Goal: Book appointment/travel/reservation

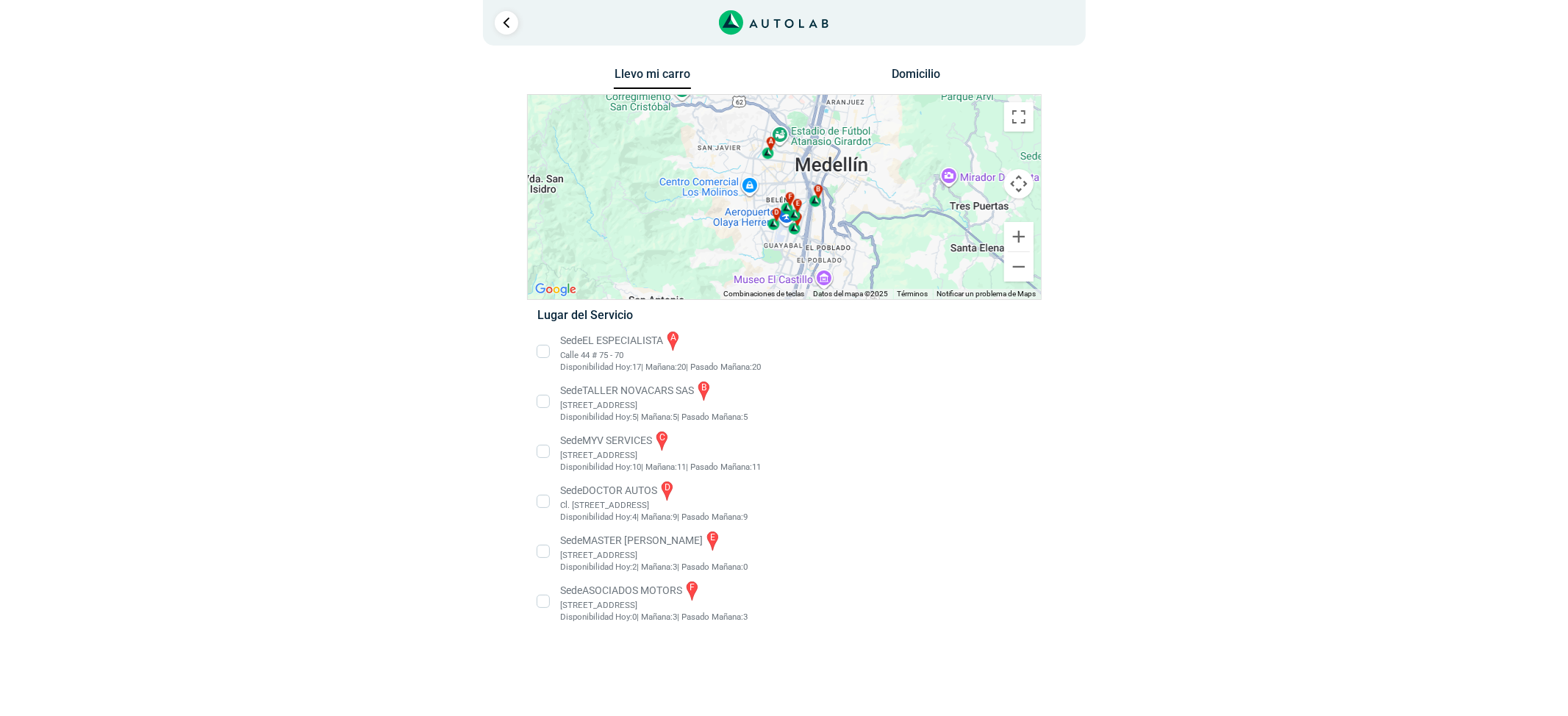
click at [644, 563] on li "Sede MASTER MOTRIZ e [STREET_ADDRESS]" at bounding box center [784, 551] width 515 height 44
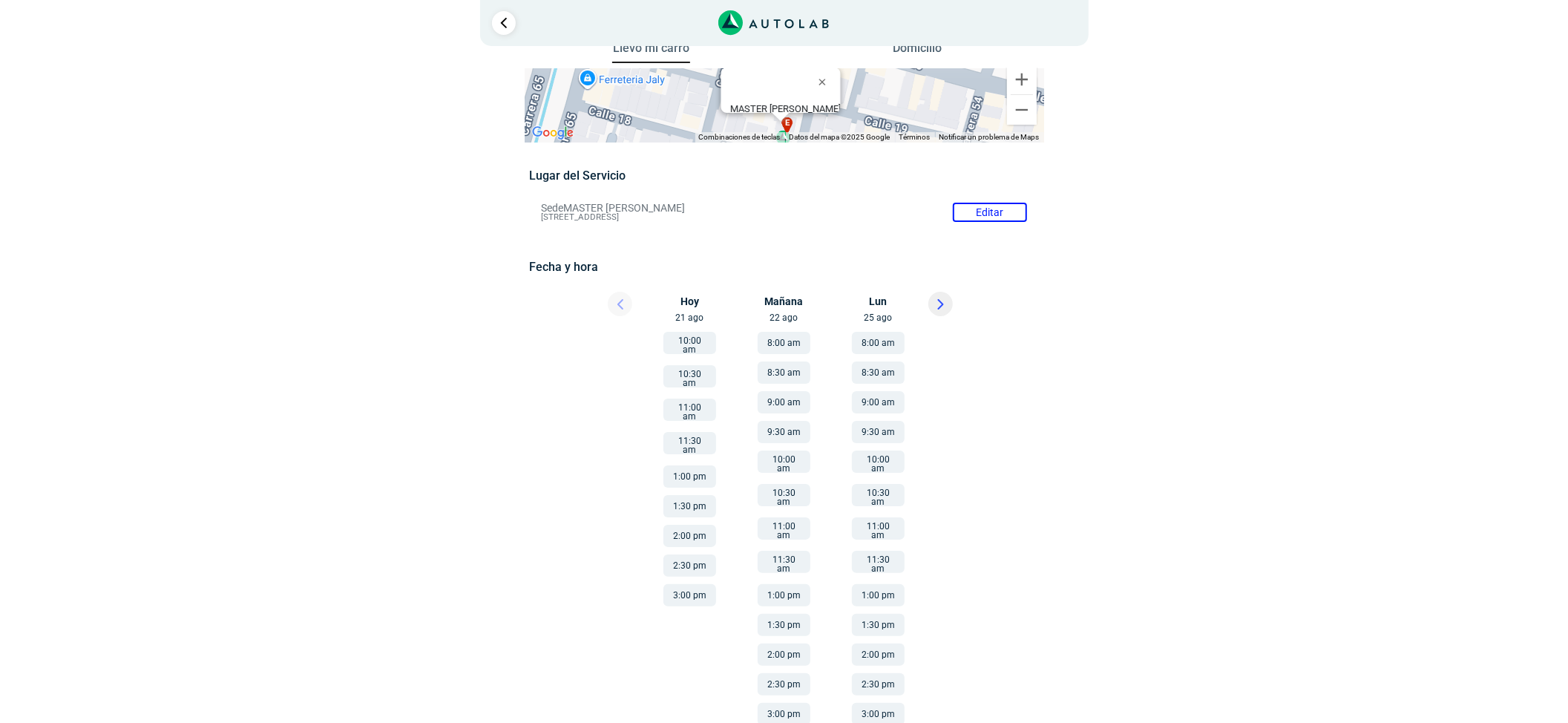
scroll to position [34, 0]
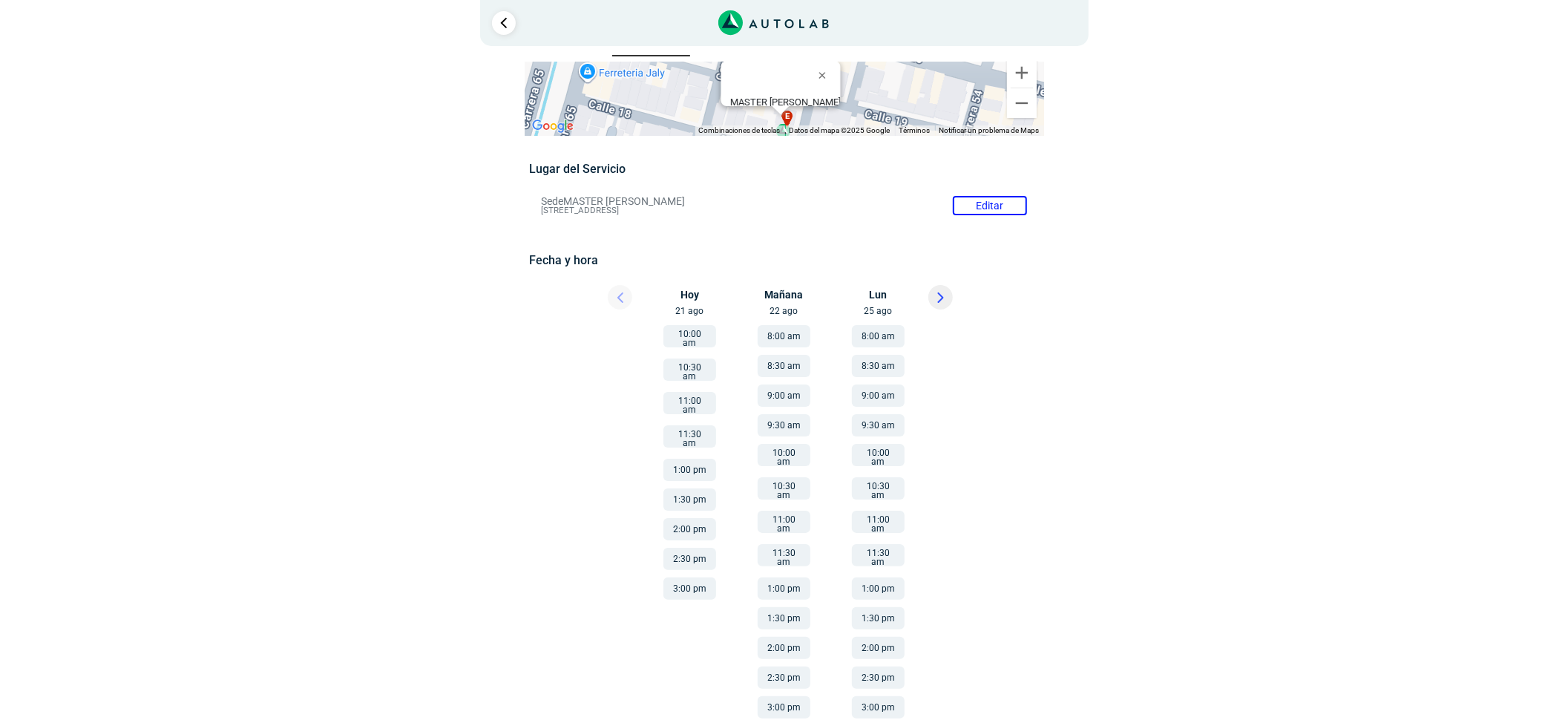
click at [929, 294] on button at bounding box center [941, 297] width 25 height 25
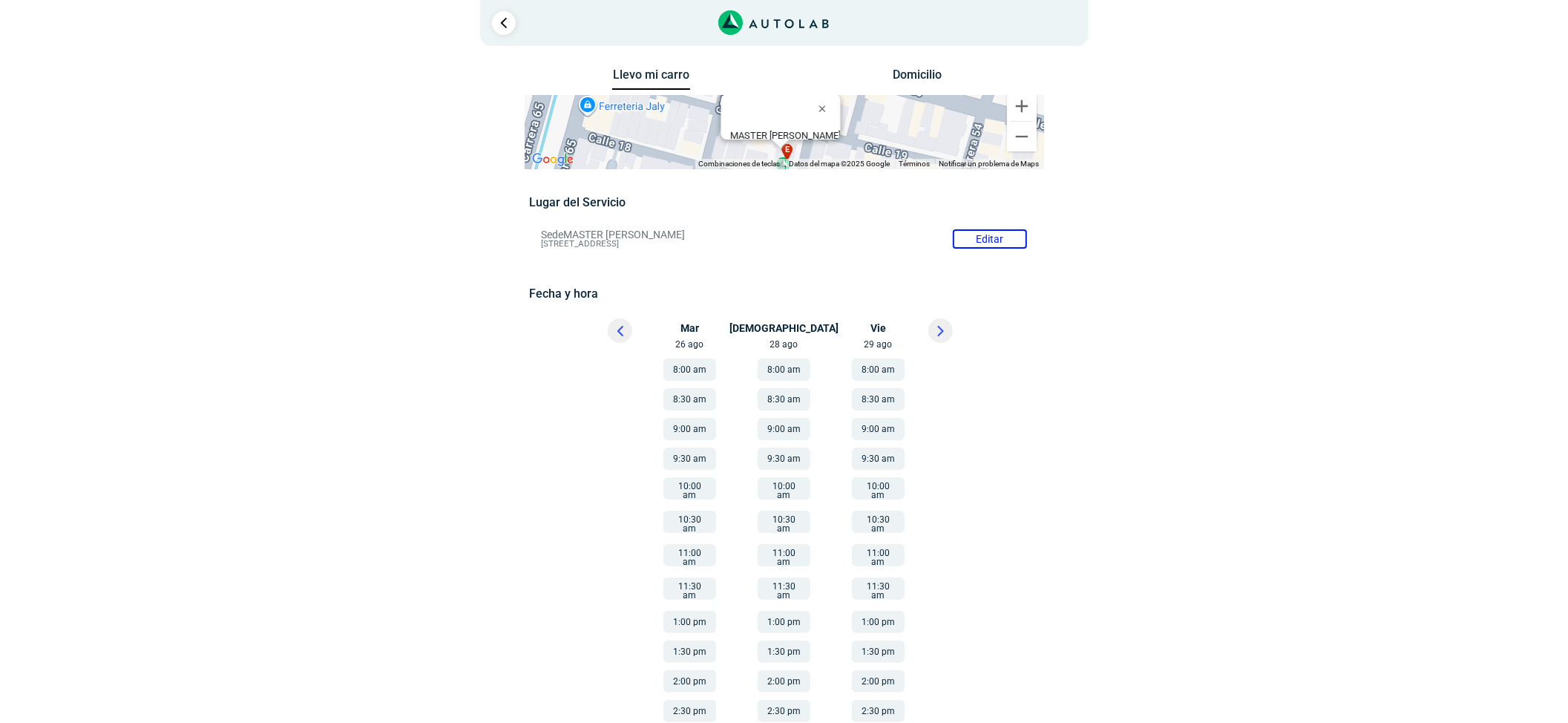
click at [945, 339] on button at bounding box center [941, 331] width 25 height 25
click at [621, 330] on icon at bounding box center [620, 331] width 4 height 9
click at [623, 331] on button at bounding box center [620, 331] width 25 height 25
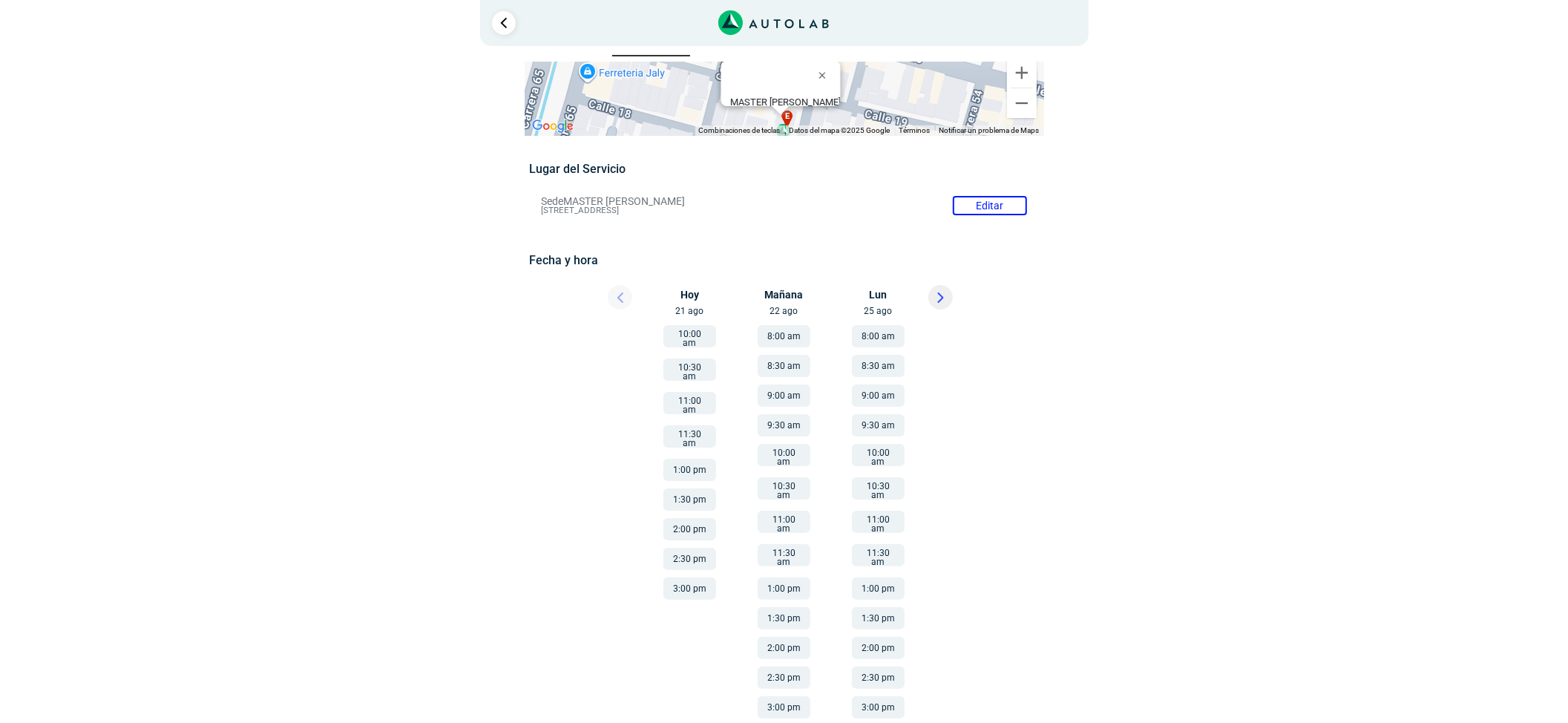
click at [779, 514] on button "11:00 am" at bounding box center [784, 521] width 53 height 22
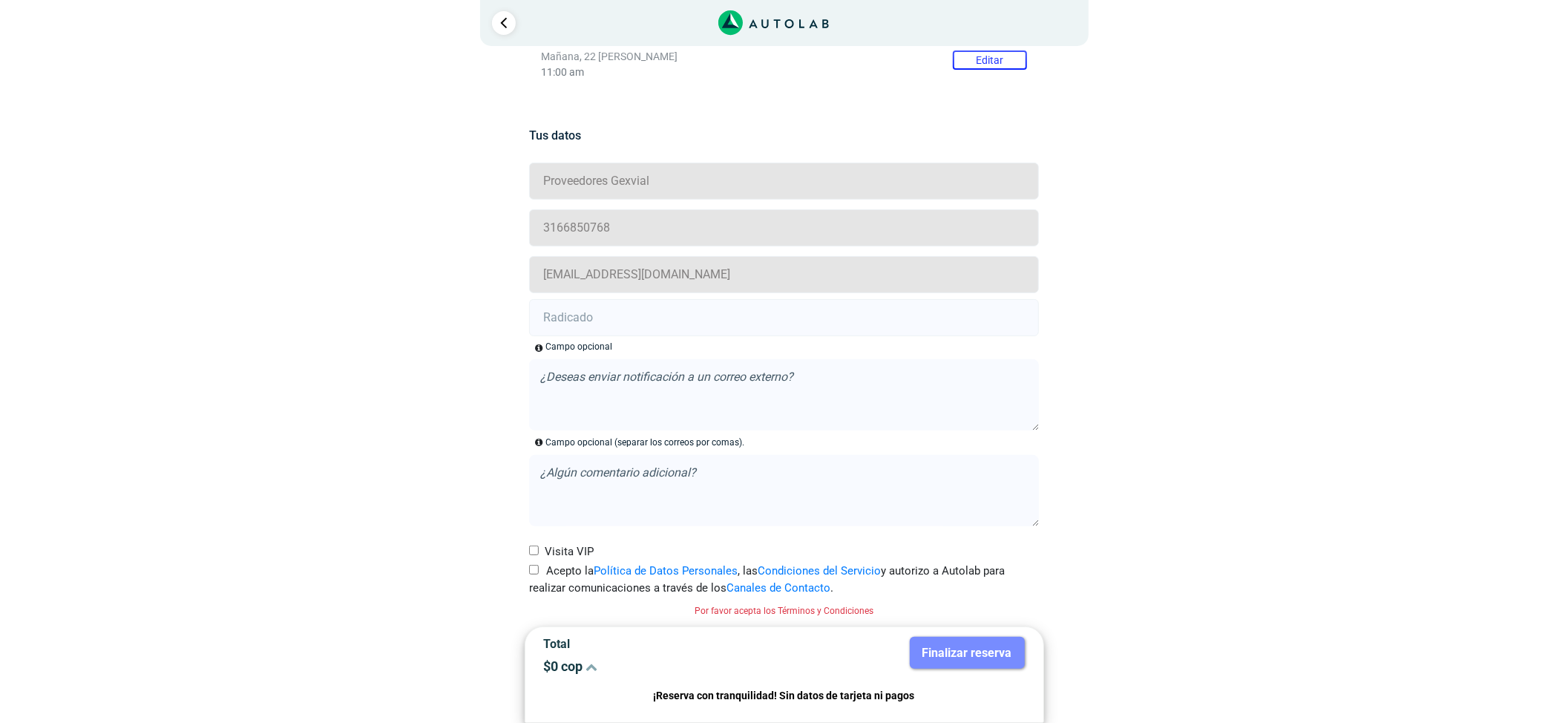
click at [541, 571] on label "Acepto la Política de Datos Personales , las Condiciones del Servicio y autoriz…" at bounding box center [784, 579] width 510 height 34
click at [539, 571] on input "Acepto la Política de Datos Personales , las Condiciones del Servicio y autoriz…" at bounding box center [534, 569] width 10 height 10
checkbox input "true"
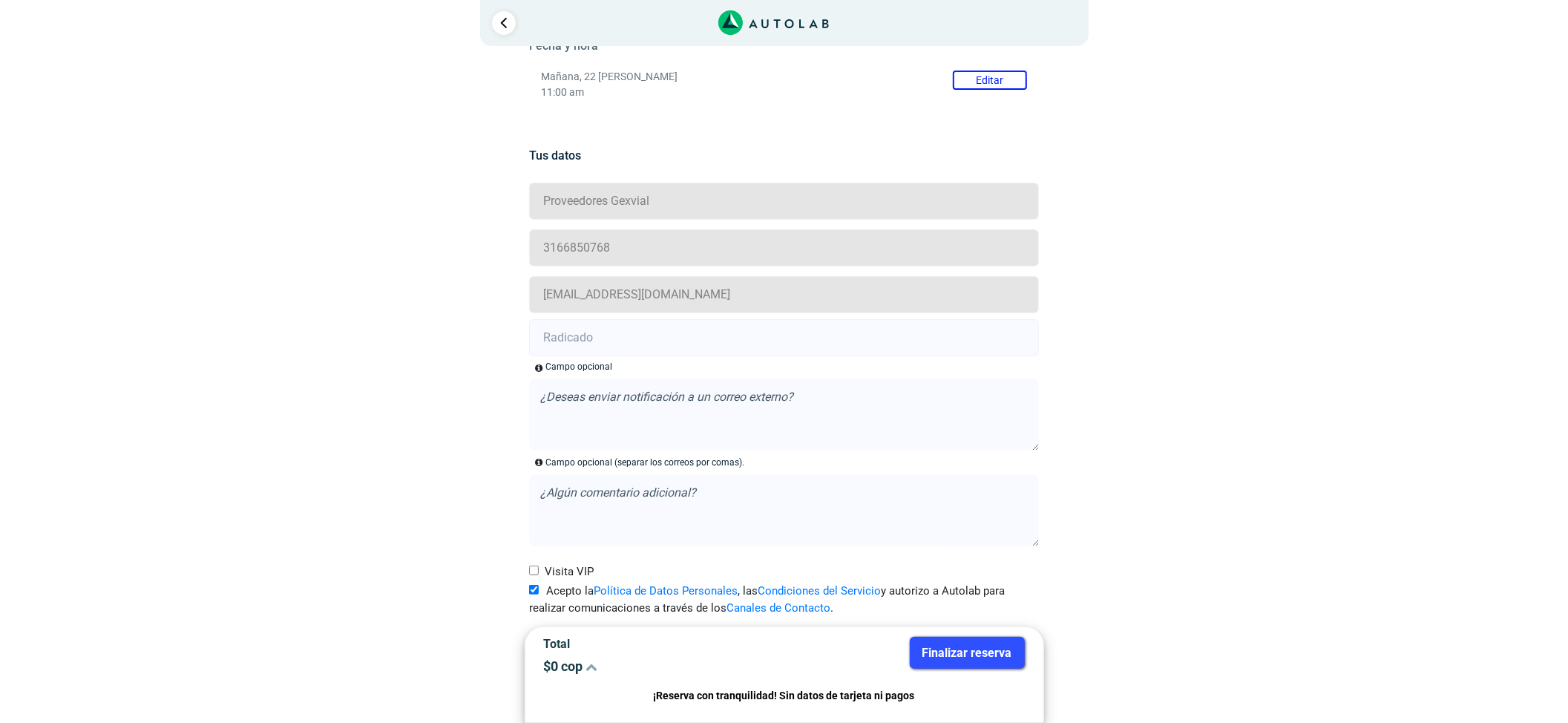
scroll to position [250, 0]
click at [585, 334] on input "text" at bounding box center [784, 338] width 510 height 37
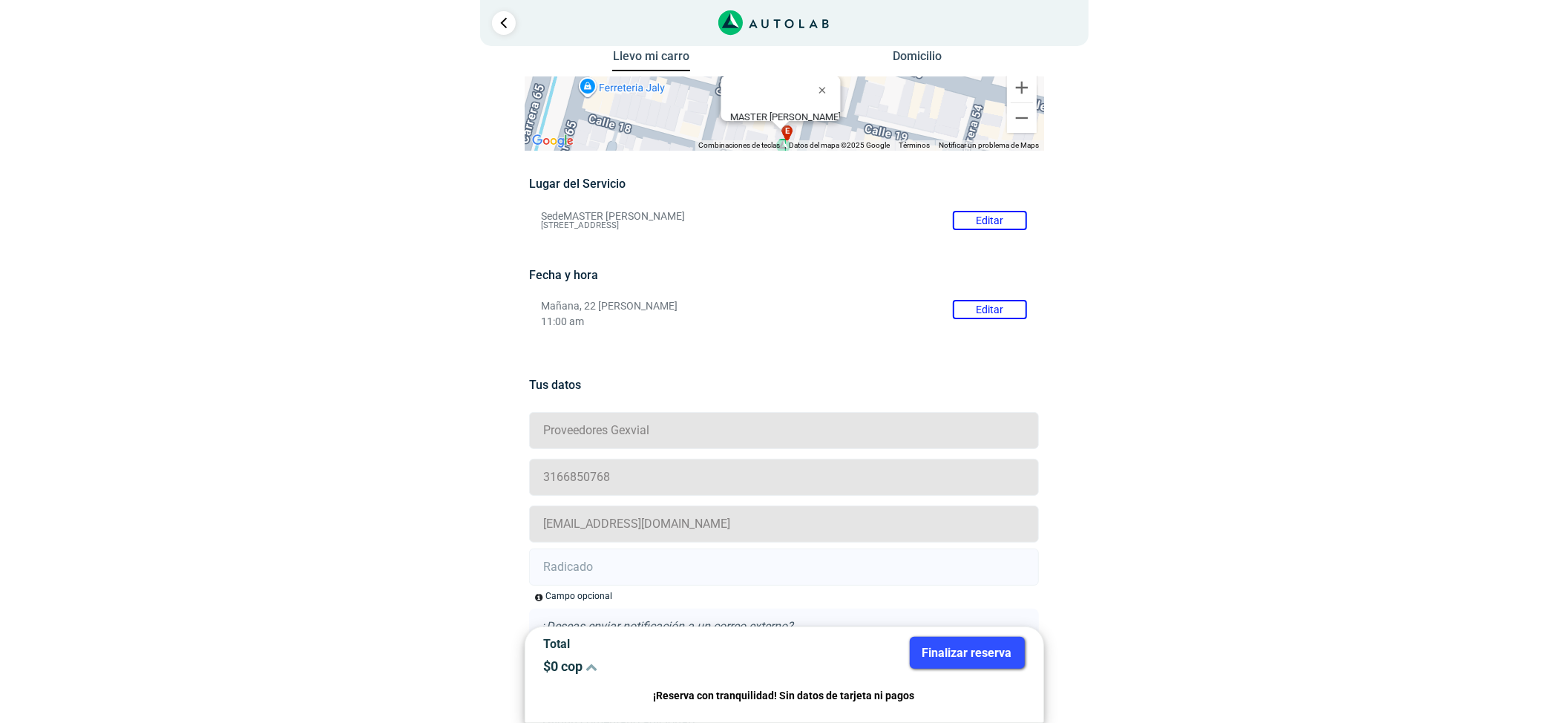
scroll to position [0, 0]
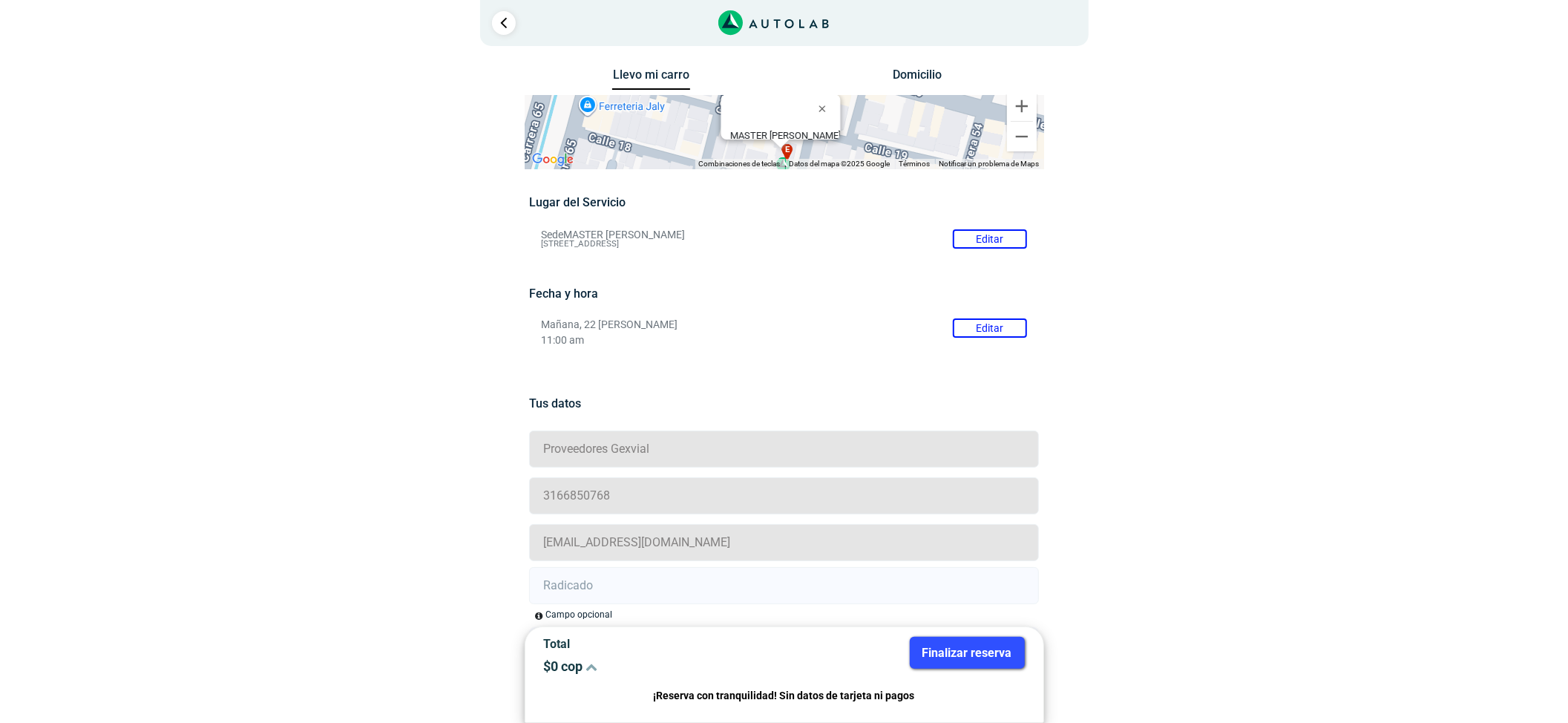
click at [993, 318] on button "Editar" at bounding box center [989, 328] width 74 height 19
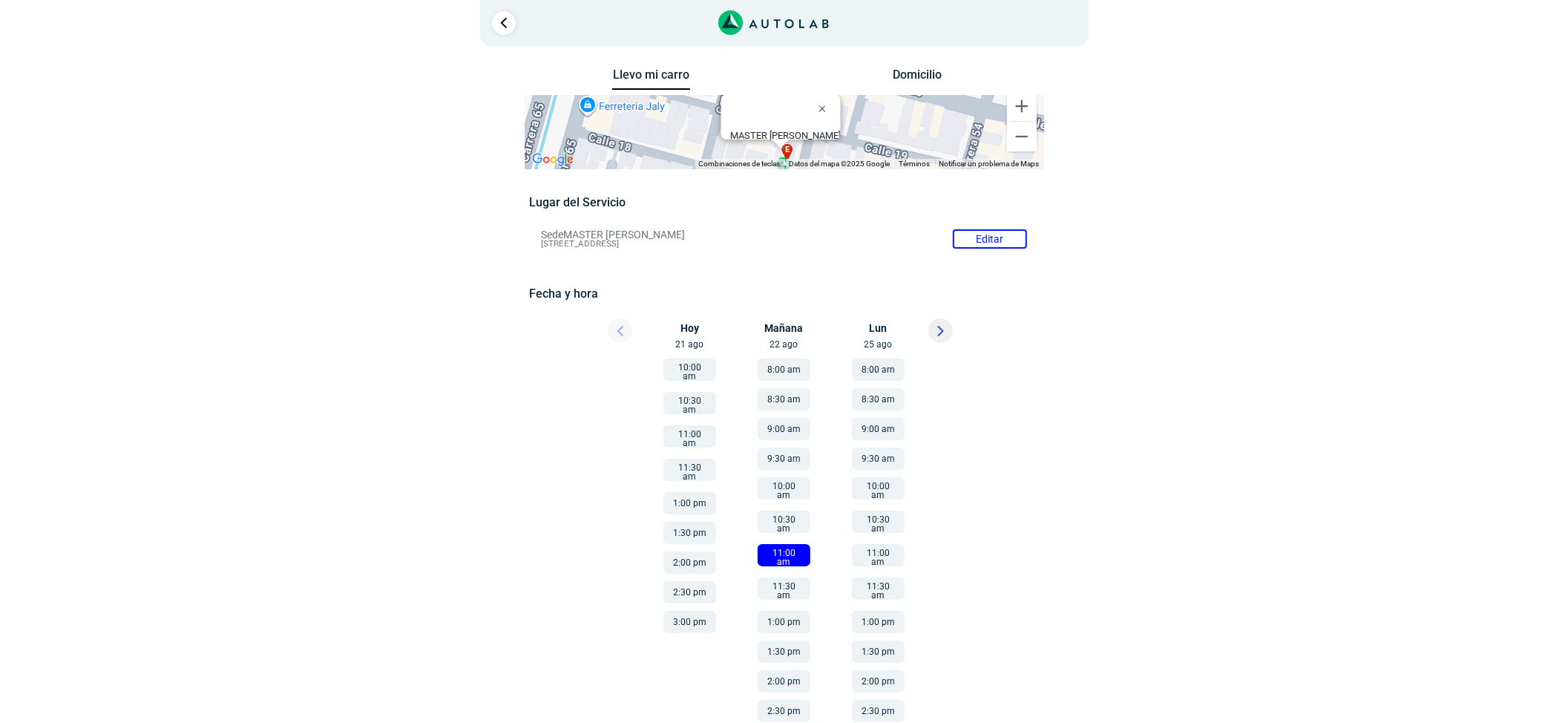
click at [798, 544] on button "11:00 am" at bounding box center [784, 555] width 53 height 22
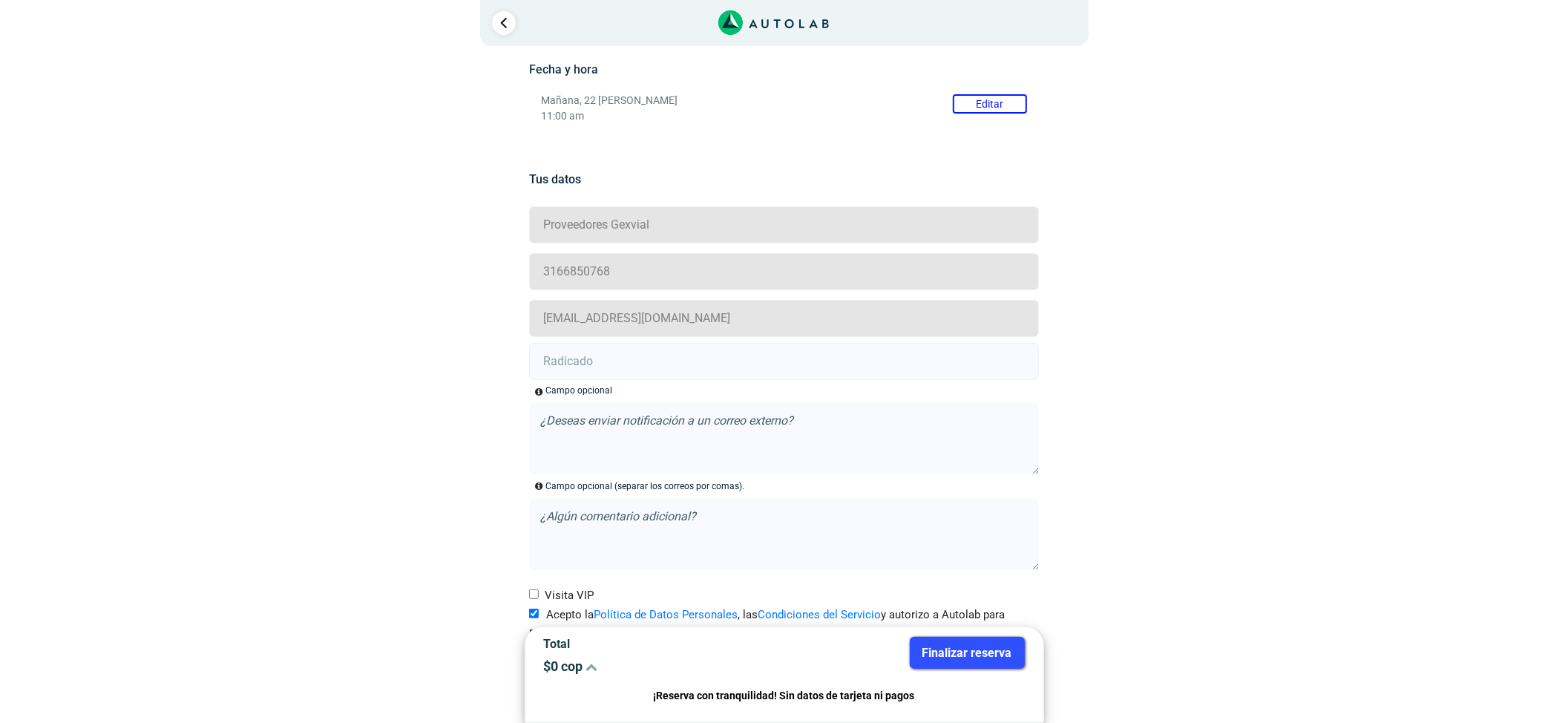
scroll to position [250, 0]
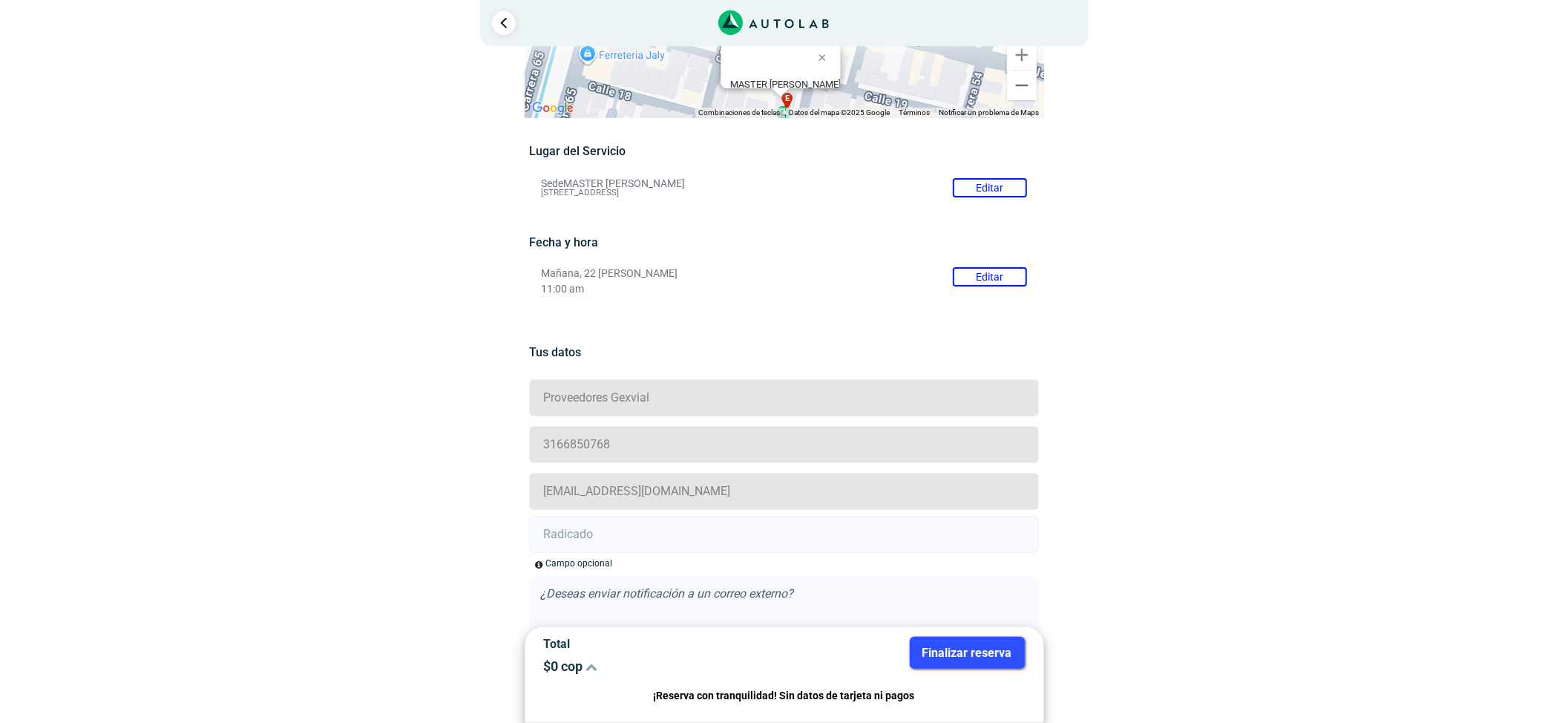
click at [995, 287] on p "11:00 am" at bounding box center [783, 289] width 486 height 12
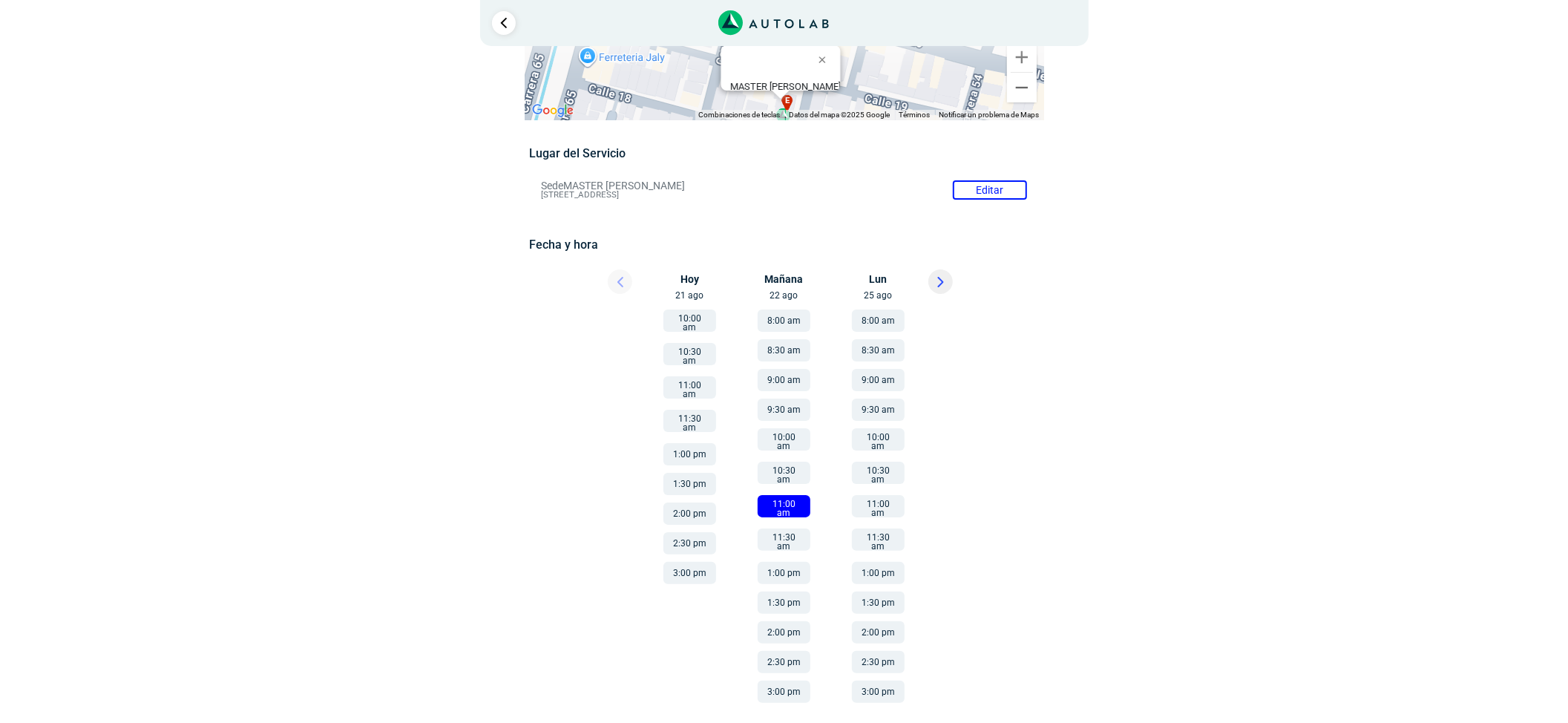
scroll to position [34, 0]
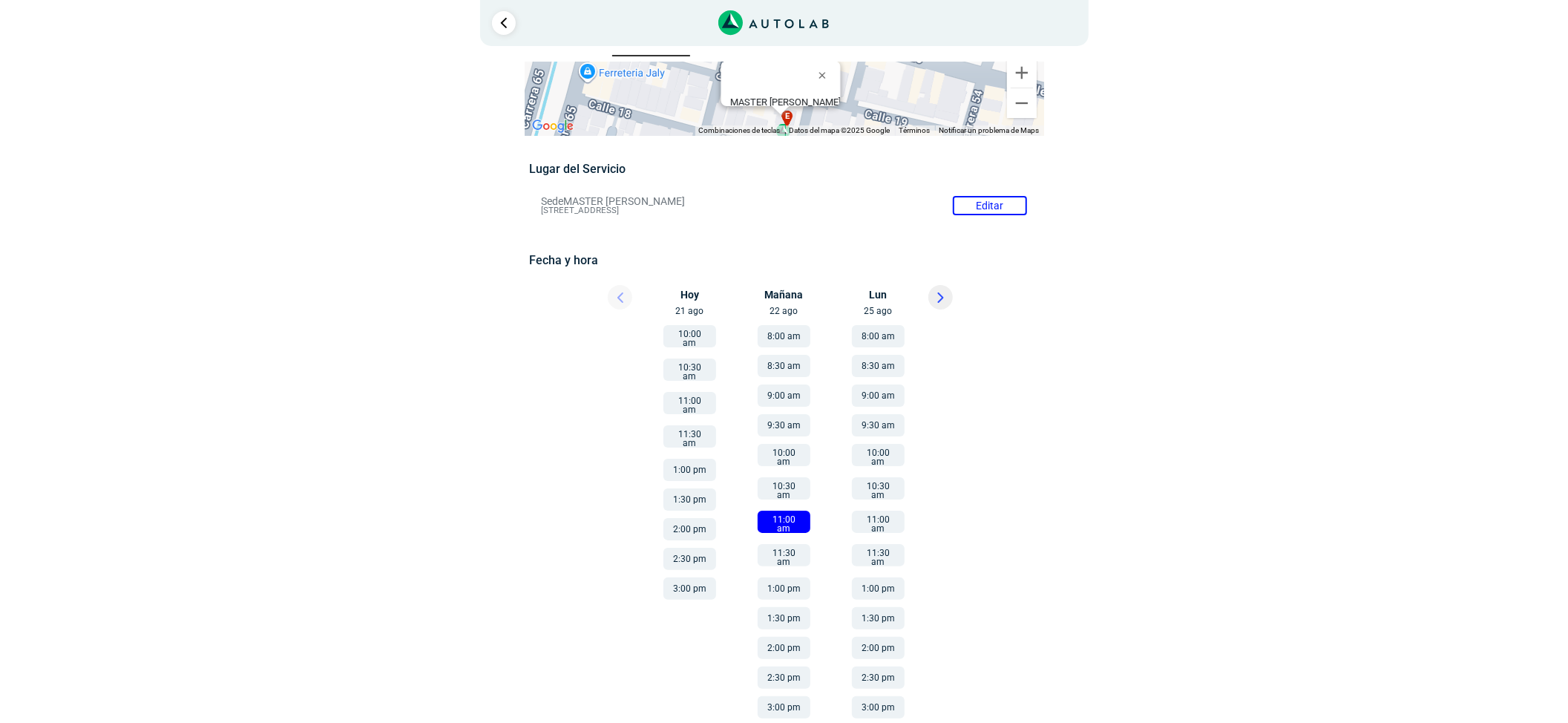
click at [788, 517] on button "11:00 am" at bounding box center [784, 521] width 53 height 22
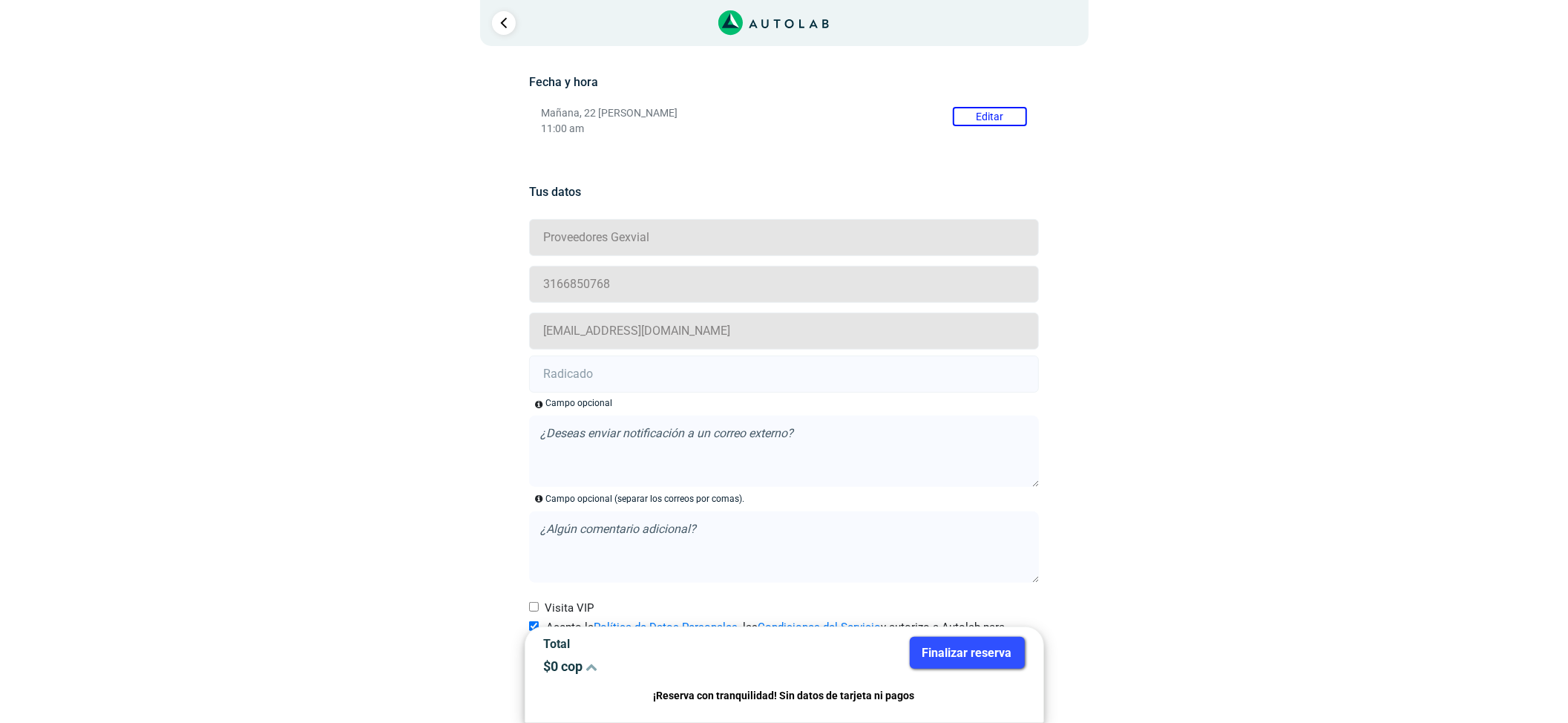
scroll to position [250, 0]
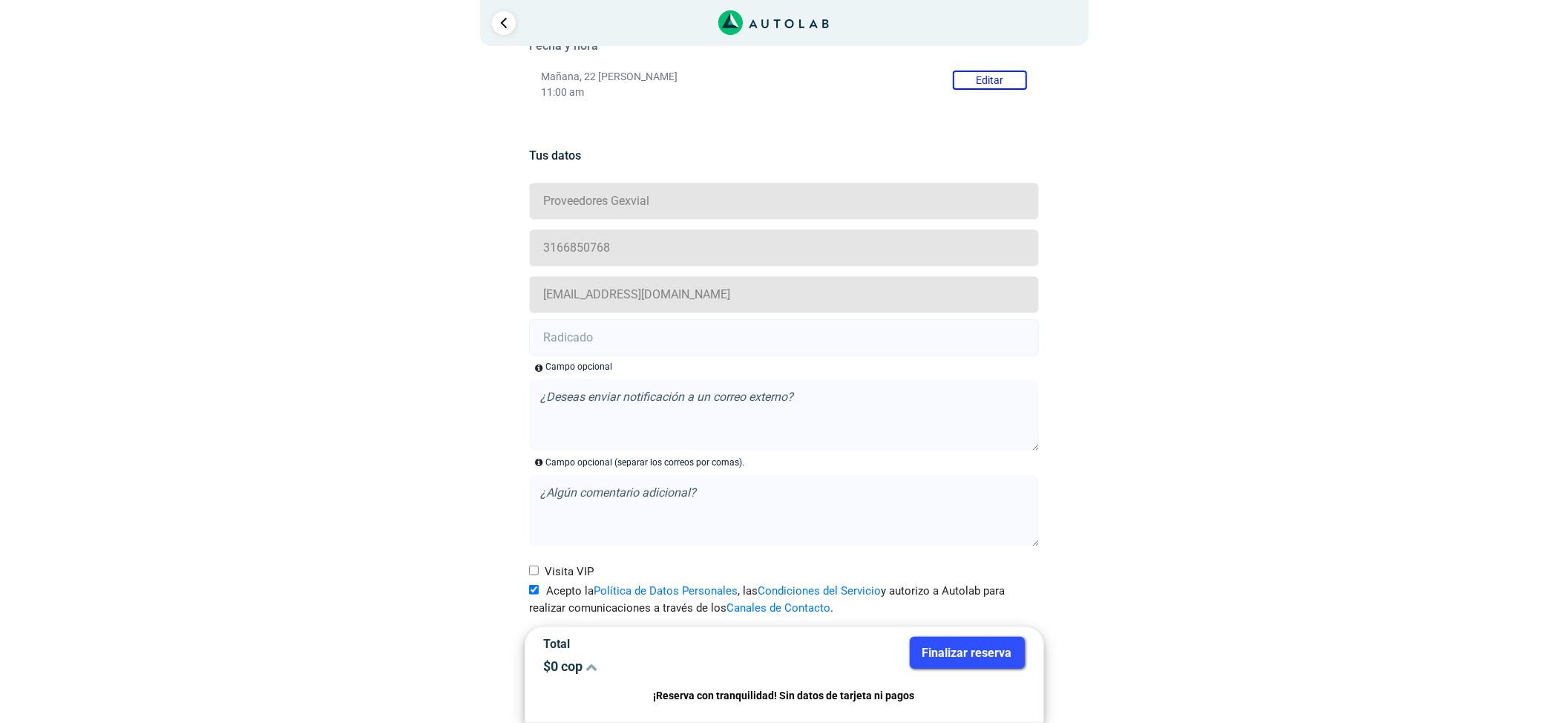
click at [591, 350] on input "text" at bounding box center [784, 338] width 510 height 37
click at [647, 346] on input "text" at bounding box center [784, 338] width 510 height 37
paste input "20910082"
click at [647, 346] on input "20910082" at bounding box center [784, 338] width 510 height 37
click at [741, 337] on input "20910082" at bounding box center [784, 338] width 510 height 37
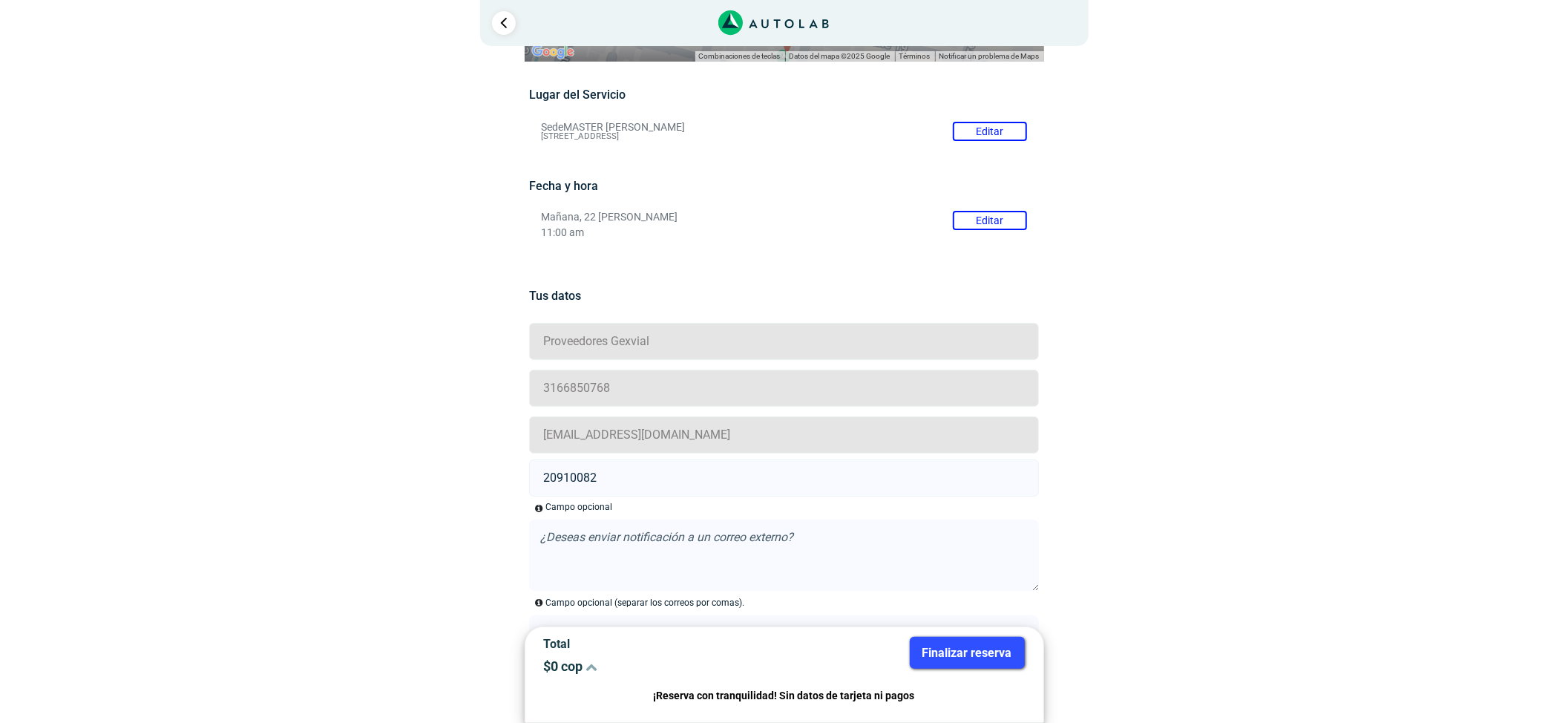
scroll to position [0, 0]
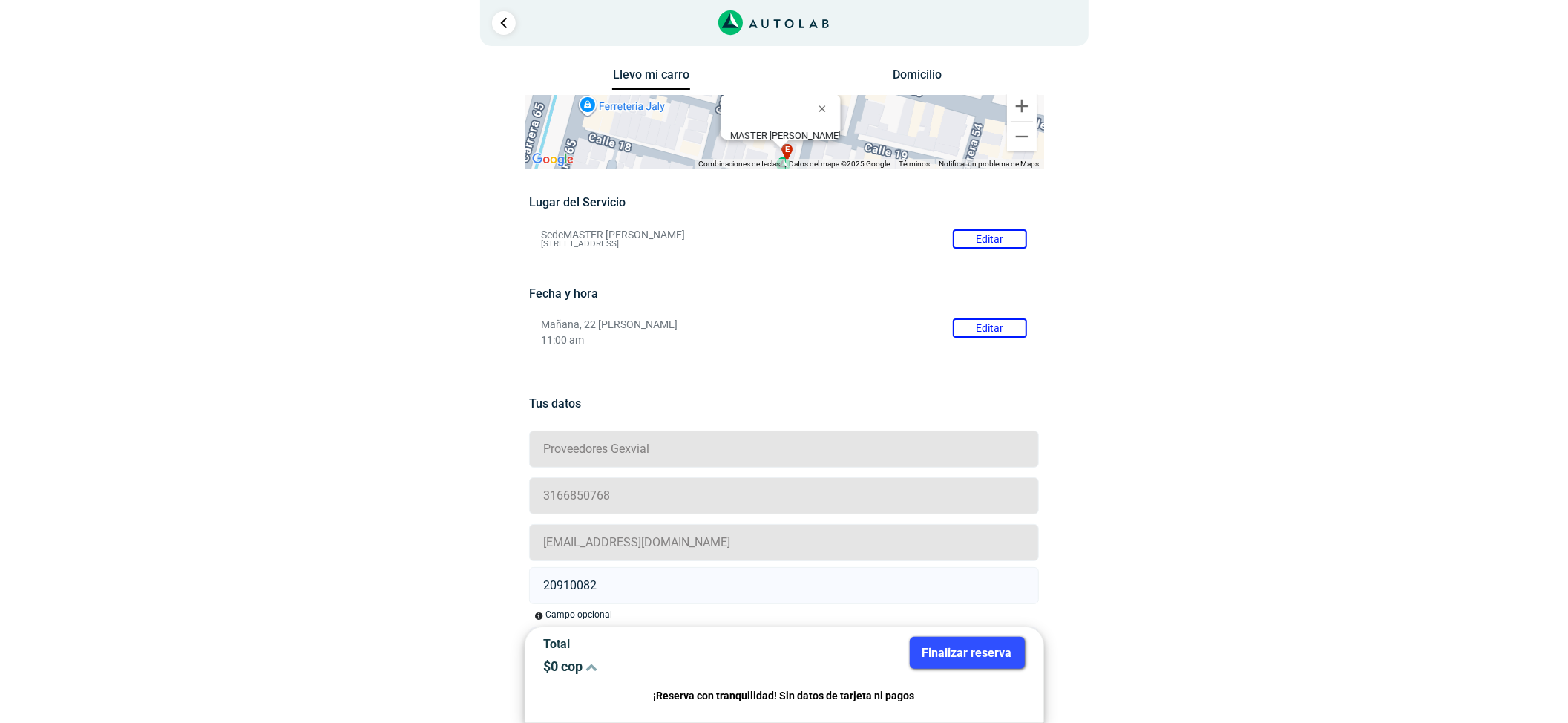
type input "20910082"
click at [1004, 662] on button "Finalizar reserva" at bounding box center [967, 652] width 115 height 32
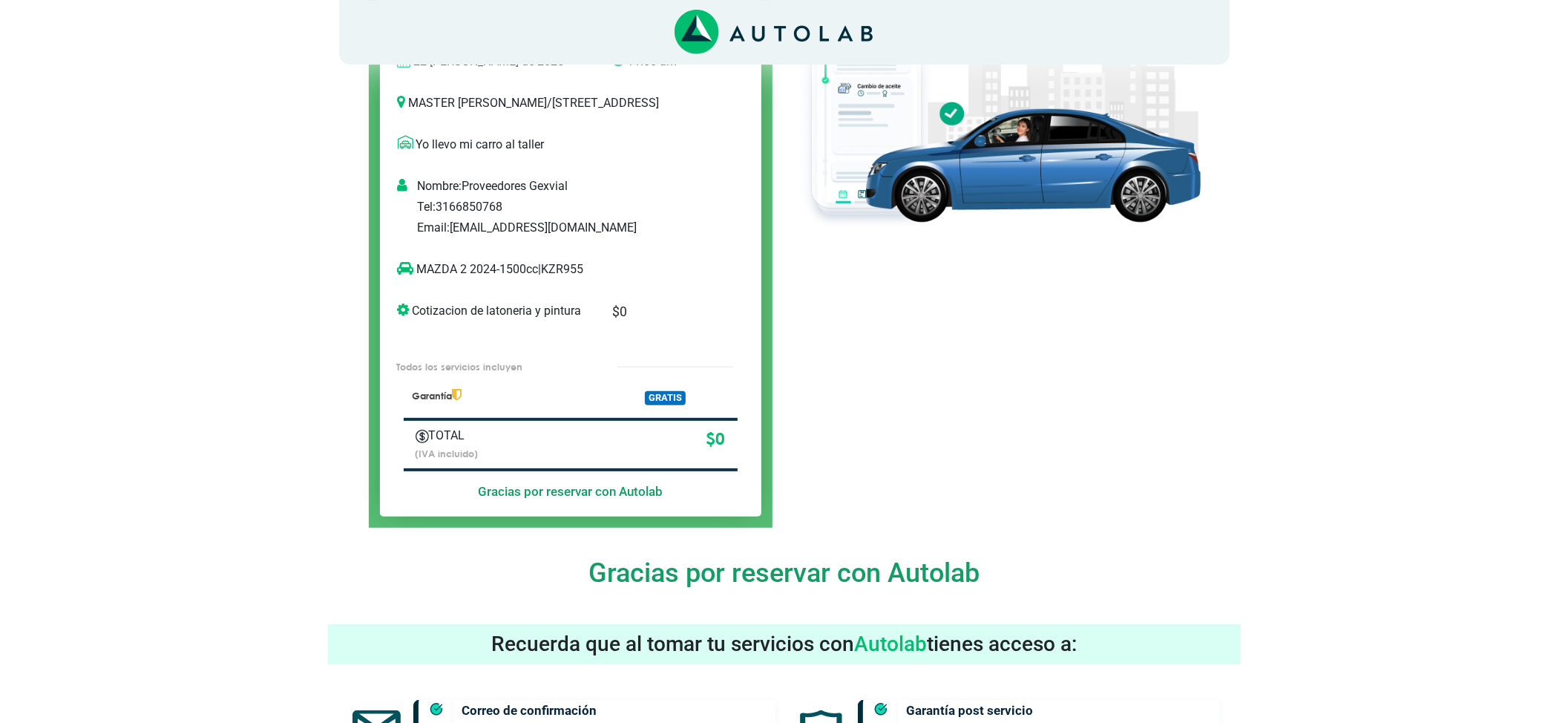
scroll to position [99, 0]
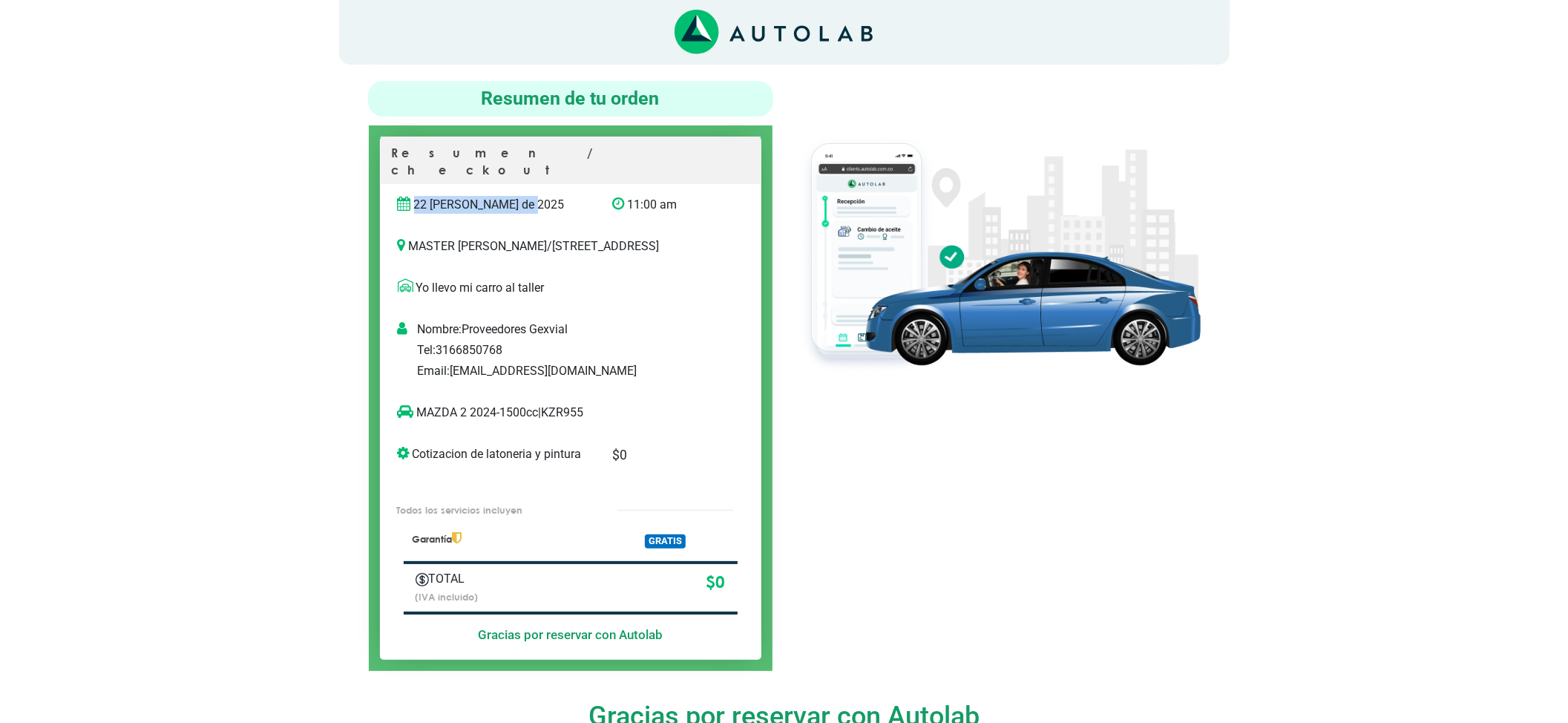
drag, startPoint x: 414, startPoint y: 182, endPoint x: 536, endPoint y: 197, distance: 122.9
click at [535, 197] on div "22 [PERSON_NAME] de 2025" at bounding box center [493, 211] width 214 height 30
click at [541, 197] on div "22 [PERSON_NAME] de 2025" at bounding box center [493, 211] width 214 height 30
drag, startPoint x: 399, startPoint y: 182, endPoint x: 511, endPoint y: 197, distance: 113.0
click at [508, 197] on div "22 [PERSON_NAME] de 2025" at bounding box center [493, 211] width 214 height 30
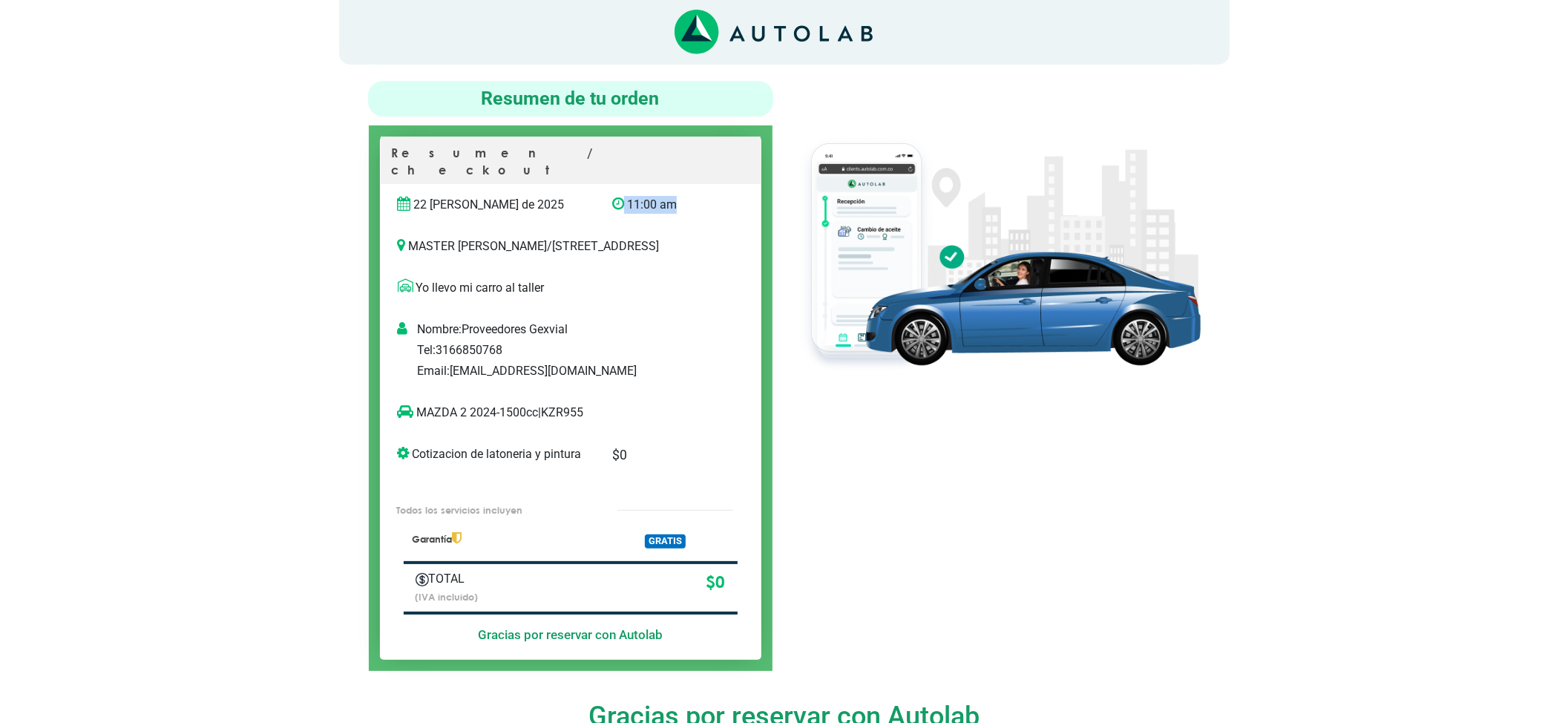
drag, startPoint x: 643, startPoint y: 190, endPoint x: 691, endPoint y: 202, distance: 49.5
click at [693, 196] on p "11:00 am" at bounding box center [662, 205] width 101 height 18
click at [661, 241] on p "MASTER MOTRIZ / [STREET_ADDRESS]" at bounding box center [571, 246] width 346 height 18
drag, startPoint x: 402, startPoint y: 220, endPoint x: 552, endPoint y: 280, distance: 161.6
click at [541, 247] on p "MASTER MOTRIZ / [STREET_ADDRESS]" at bounding box center [571, 246] width 346 height 18
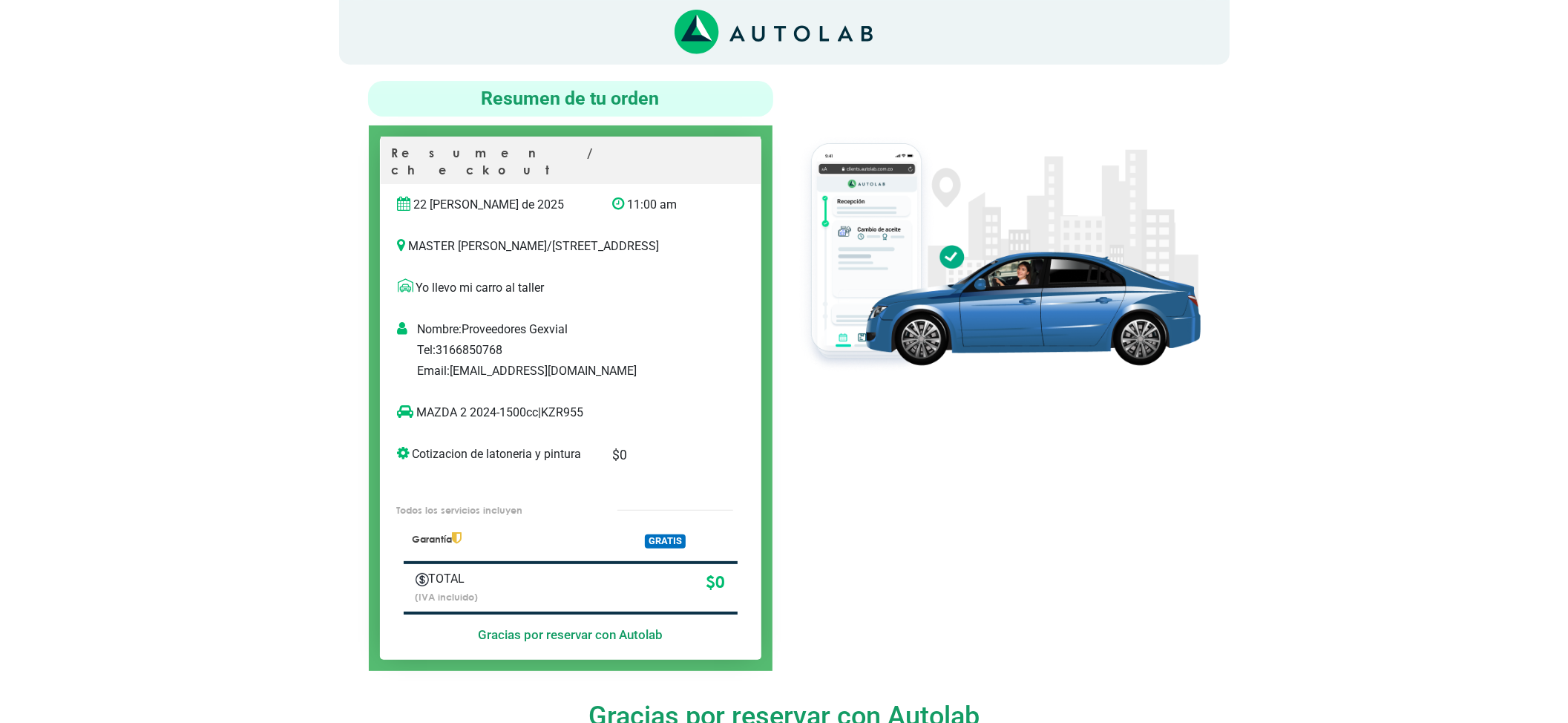
click at [594, 288] on p "Yo llevo mi carro al taller" at bounding box center [571, 287] width 346 height 18
drag, startPoint x: 546, startPoint y: 406, endPoint x: 583, endPoint y: 416, distance: 38.3
click at [579, 416] on p "MAZDA 2 2024-1500cc | KZR955" at bounding box center [556, 413] width 316 height 18
click at [611, 417] on p "MAZDA 2 2024-1500cc | KZR955" at bounding box center [556, 413] width 316 height 18
click at [515, 415] on p "MAZDA 2 2024-1500cc | KZR955" at bounding box center [556, 413] width 316 height 18
